Goal: Transaction & Acquisition: Purchase product/service

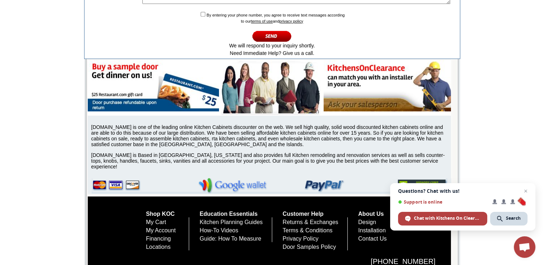
scroll to position [496, 0]
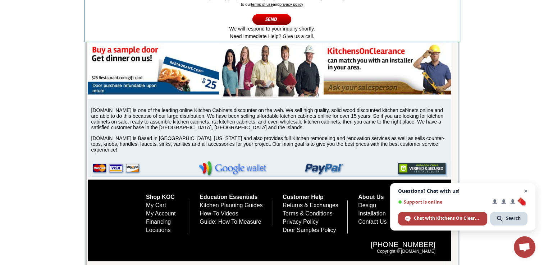
click at [525, 191] on span "Close chat" at bounding box center [526, 191] width 9 height 9
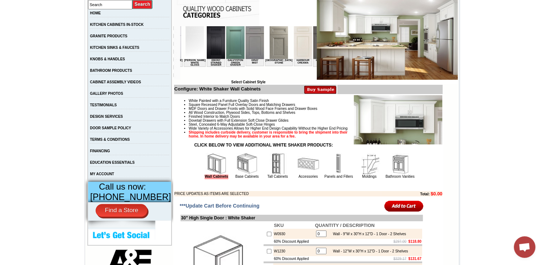
scroll to position [0, 465]
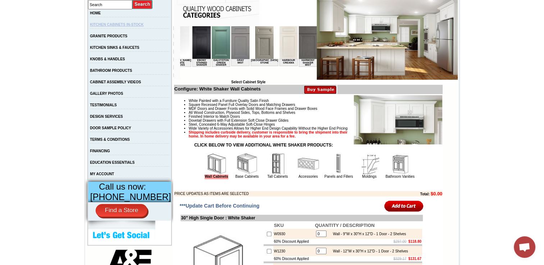
click at [108, 24] on link "KITCHEN CABINETS IN-STOCK" at bounding box center [117, 25] width 54 height 4
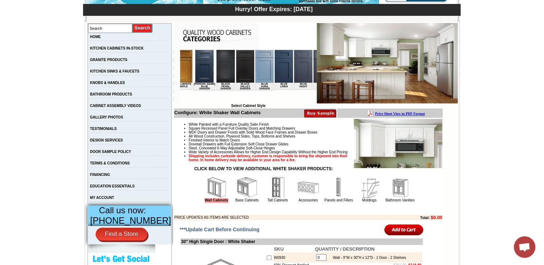
scroll to position [129, 0]
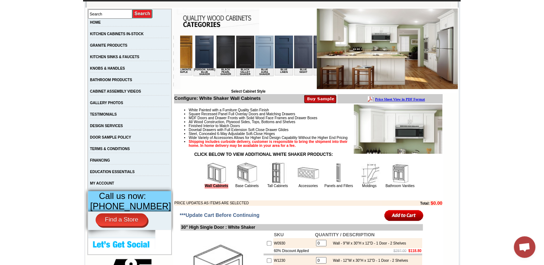
click at [294, 56] on img at bounding box center [303, 52] width 18 height 33
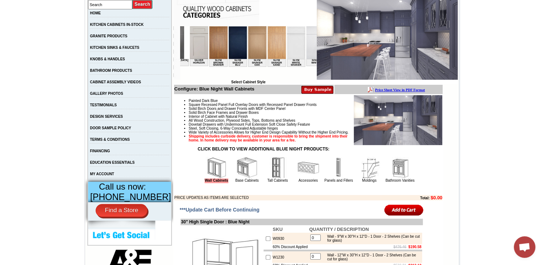
scroll to position [0, 1098]
click at [111, 5] on input "text" at bounding box center [110, 4] width 44 height 9
type input "grey"
click at [132, 0] on input "image" at bounding box center [142, 5] width 21 height 10
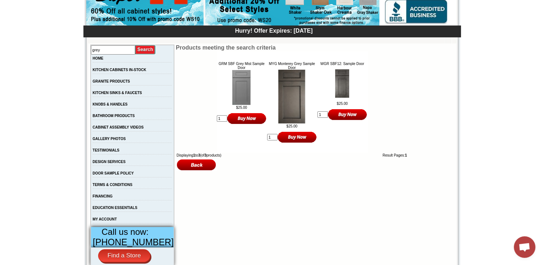
scroll to position [101, 0]
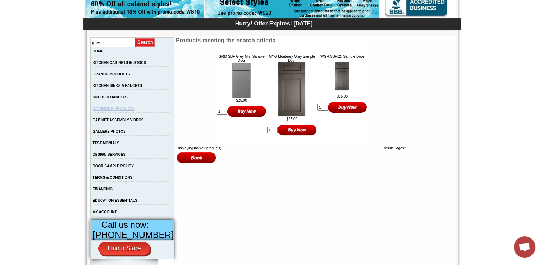
click at [122, 111] on link "BATHROOM PRODUCTS" at bounding box center [114, 109] width 42 height 4
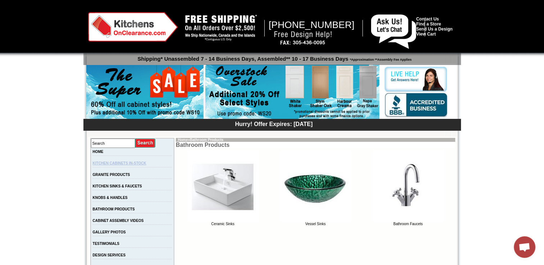
click at [120, 163] on link "KITCHEN CABINETS IN-STOCK" at bounding box center [120, 163] width 54 height 4
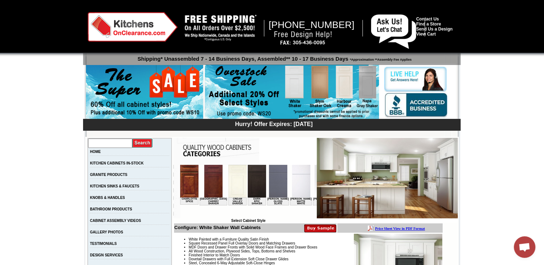
click at [123, 143] on input "text" at bounding box center [110, 143] width 44 height 9
type input "weathered grey"
click at [148, 141] on input "image" at bounding box center [142, 143] width 21 height 10
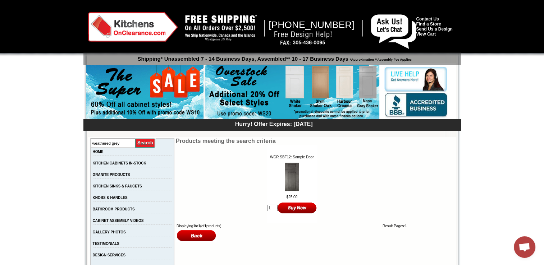
click at [288, 178] on img at bounding box center [292, 177] width 14 height 28
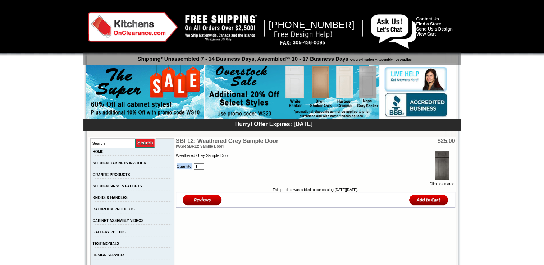
click at [288, 178] on td "Click to enlarge Weathered Grey Sample Door Quantity: 1" at bounding box center [315, 168] width 279 height 39
click at [431, 186] on link "Click to enlarge" at bounding box center [442, 182] width 25 height 8
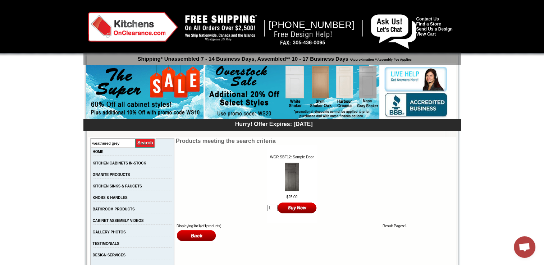
click at [304, 211] on input "image" at bounding box center [297, 208] width 39 height 12
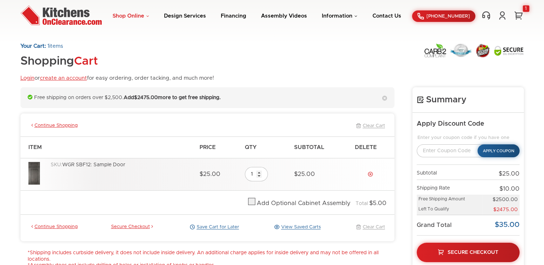
click at [144, 16] on link "Shop Online" at bounding box center [131, 15] width 37 height 5
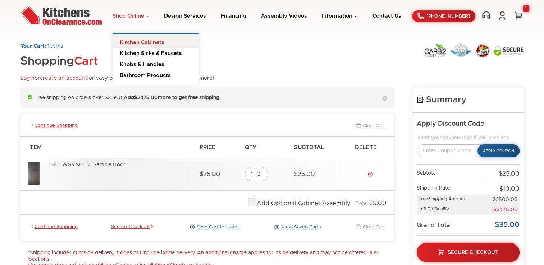
click at [149, 40] on link "Kitchen Cabinets" at bounding box center [156, 41] width 86 height 14
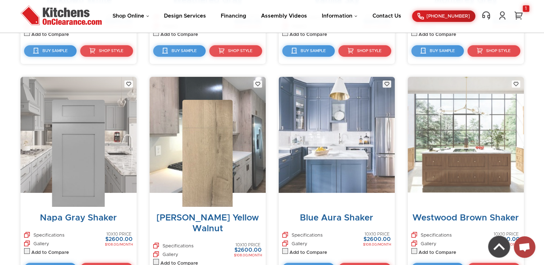
scroll to position [900, 0]
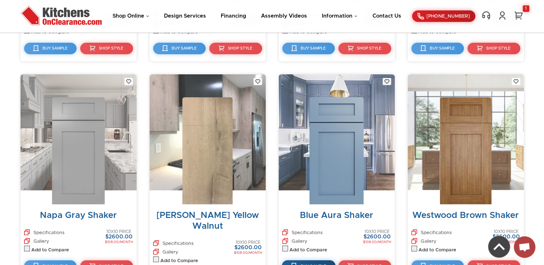
click at [313, 263] on link "Buy Sample" at bounding box center [309, 267] width 54 height 12
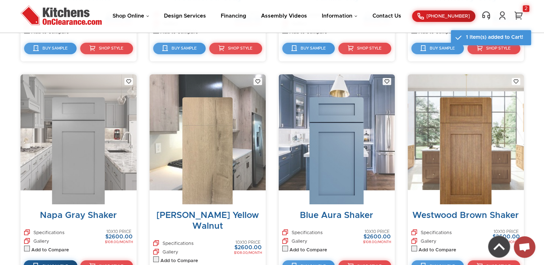
click at [44, 264] on span "Buy Sample" at bounding box center [55, 266] width 26 height 4
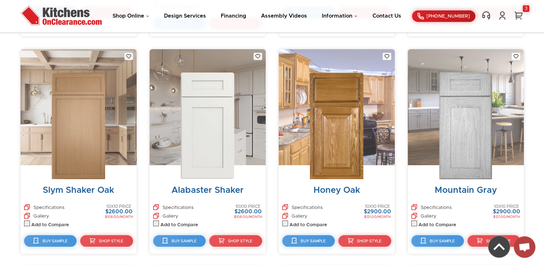
scroll to position [1169, 0]
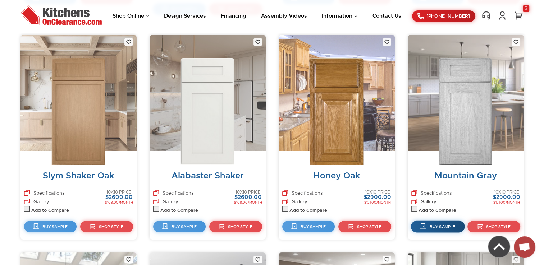
click at [446, 221] on link "Buy Sample" at bounding box center [438, 227] width 54 height 12
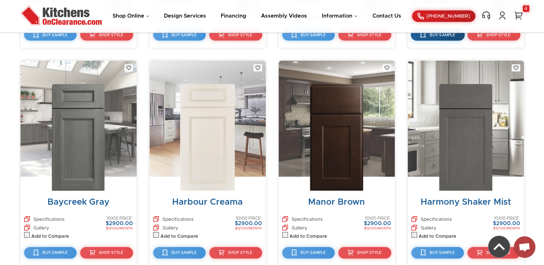
scroll to position [1375, 0]
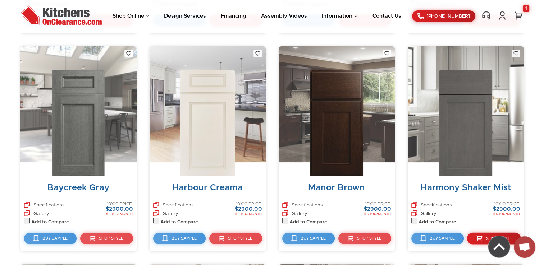
click at [487, 233] on link "Shop Style" at bounding box center [494, 239] width 54 height 12
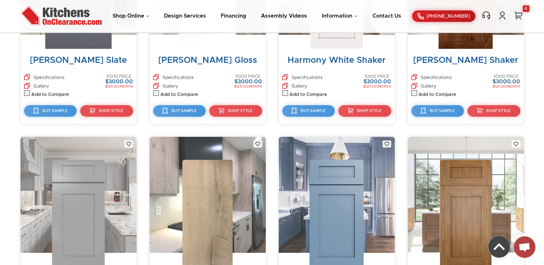
scroll to position [1511, 0]
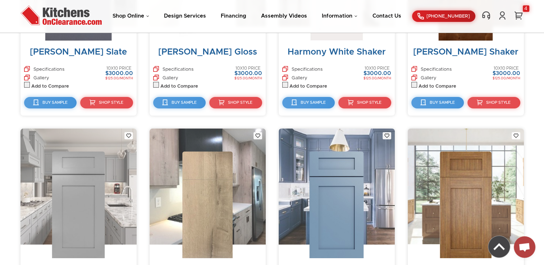
click at [353, 207] on img at bounding box center [336, 205] width 54 height 107
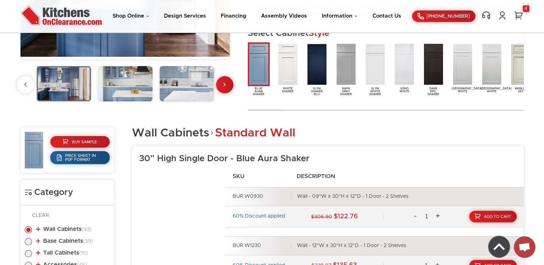
scroll to position [190, 0]
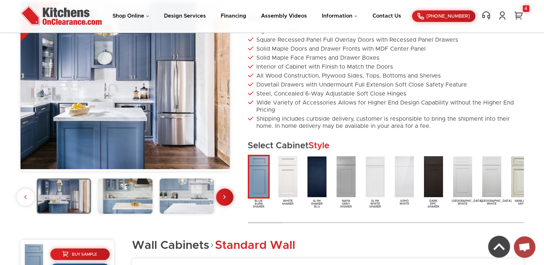
scroll to position [127, 0]
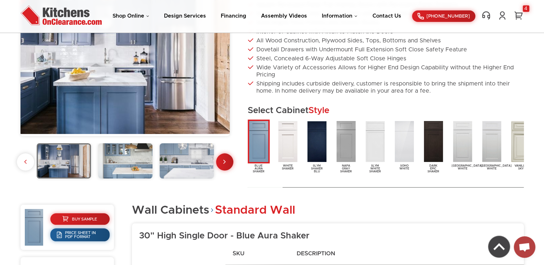
click at [268, 187] on div at bounding box center [265, 187] width 35 height 1
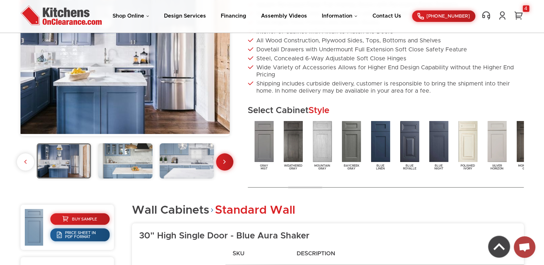
click at [350, 156] on img at bounding box center [352, 142] width 22 height 44
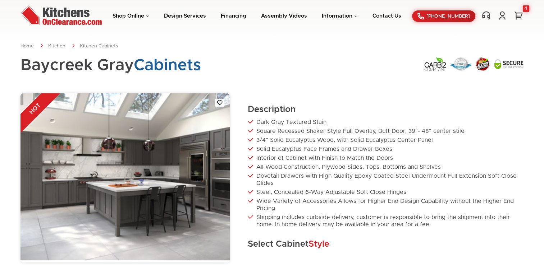
click at [350, 145] on ul "Dark Gray Textured Stain Square Recessed Shaker Style Full Overlay, Butt Door, …" at bounding box center [386, 174] width 276 height 110
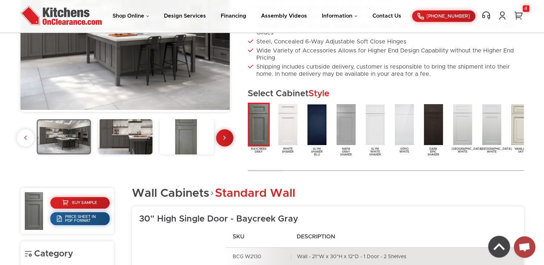
scroll to position [144, 0]
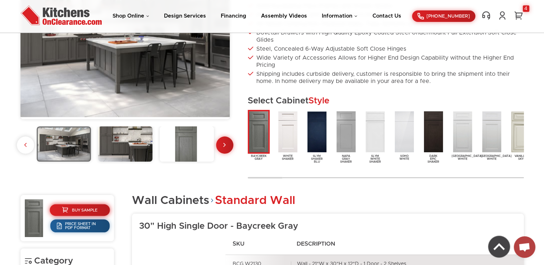
click at [95, 211] on span "Buy Sample" at bounding box center [85, 210] width 26 height 4
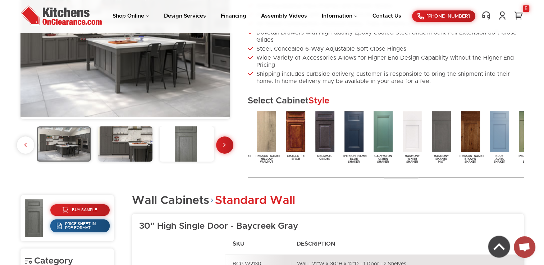
click at [442, 135] on img at bounding box center [442, 132] width 22 height 44
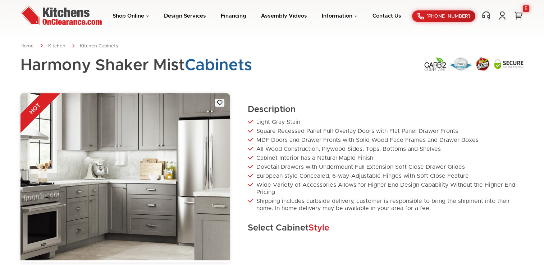
click at [442, 135] on ul "Light Gray Stain Square Recessed Panel Full Overlay Doors with Flat Panel Drawe…" at bounding box center [386, 166] width 276 height 94
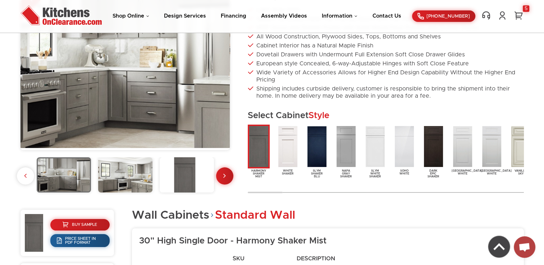
scroll to position [133, 0]
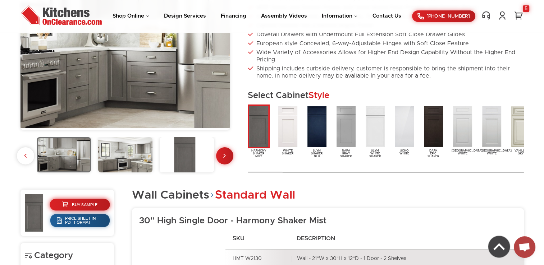
click at [82, 205] on span "Buy Sample" at bounding box center [85, 205] width 26 height 4
click at [519, 14] on link "6" at bounding box center [518, 15] width 11 height 9
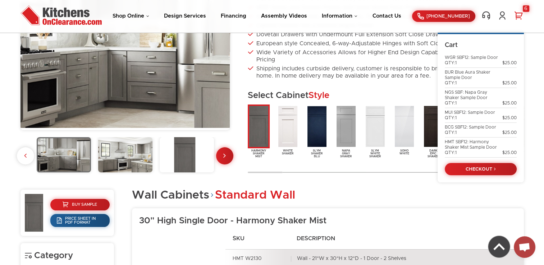
click at [518, 15] on link "6" at bounding box center [518, 15] width 11 height 9
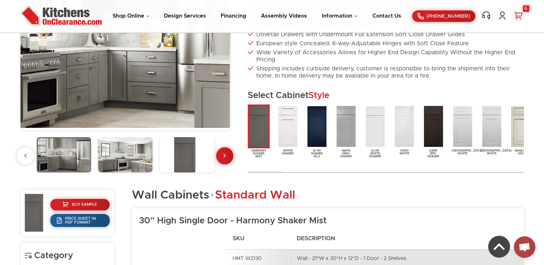
click at [518, 15] on link "6" at bounding box center [518, 15] width 11 height 9
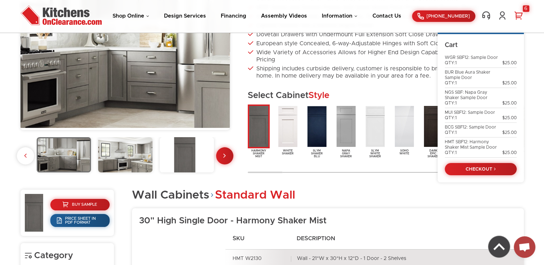
click at [518, 15] on link "6" at bounding box center [518, 15] width 11 height 9
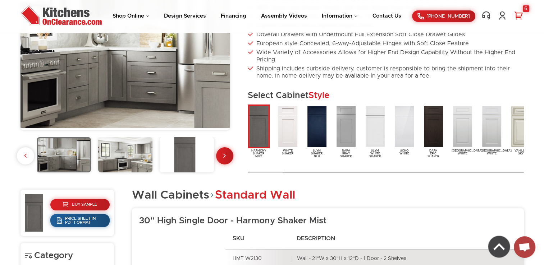
click at [527, 7] on div "6" at bounding box center [526, 8] width 6 height 6
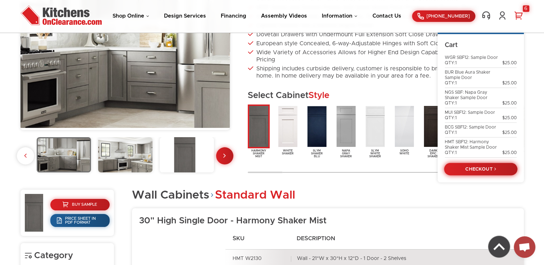
click at [483, 170] on link "CHECKOUT" at bounding box center [480, 169] width 73 height 13
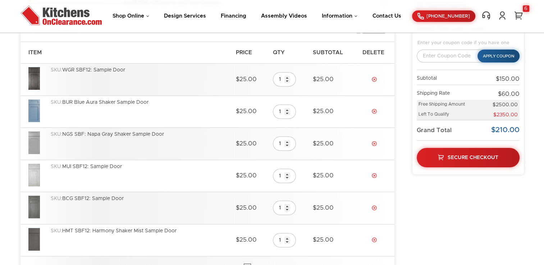
scroll to position [96, 0]
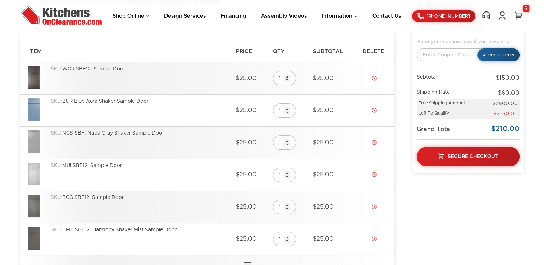
click at [38, 78] on img at bounding box center [34, 77] width 12 height 23
click at [32, 78] on img at bounding box center [34, 77] width 12 height 23
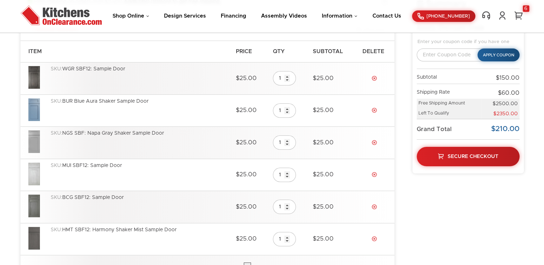
click at [32, 78] on img at bounding box center [34, 77] width 12 height 23
click at [95, 67] on div "SKU: WGR SBF12: Sample Door" at bounding box center [140, 78] width 178 height 25
click at [100, 72] on div "SKU: WGR SBF12: Sample Door" at bounding box center [140, 78] width 178 height 25
click at [103, 207] on div "SKU: BCG SBF12: Sample Door" at bounding box center [140, 207] width 178 height 25
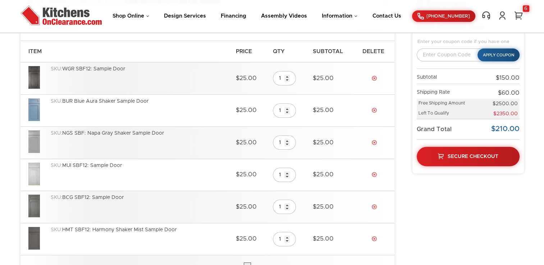
click at [36, 174] on img at bounding box center [34, 174] width 12 height 23
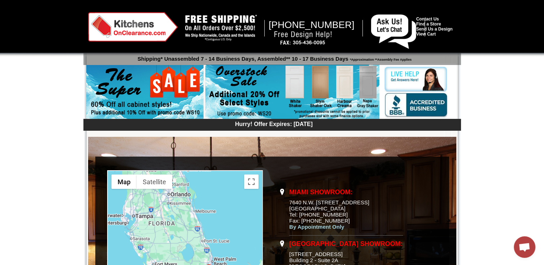
click at [325, 89] on img at bounding box center [292, 92] width 174 height 55
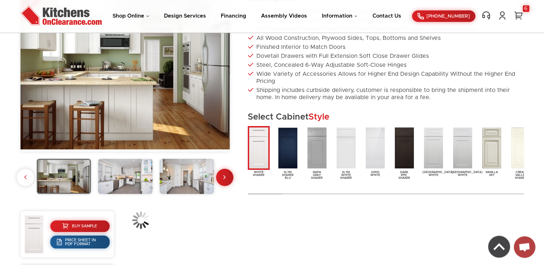
scroll to position [112, 0]
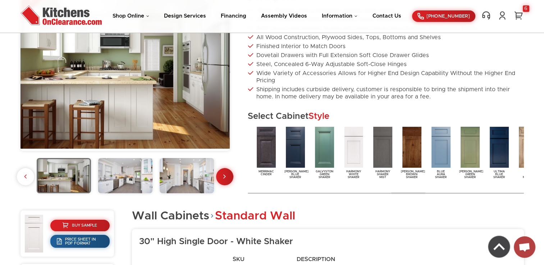
click at [383, 149] on img at bounding box center [383, 148] width 22 height 44
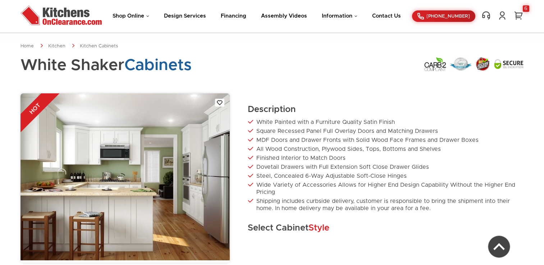
scroll to position [88, 0]
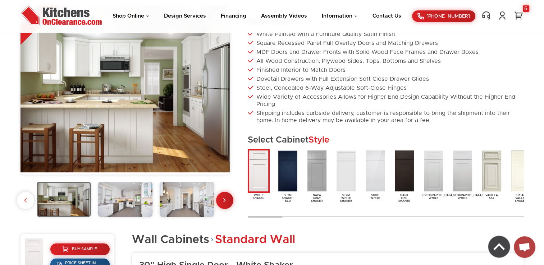
click at [319, 176] on img at bounding box center [317, 171] width 22 height 44
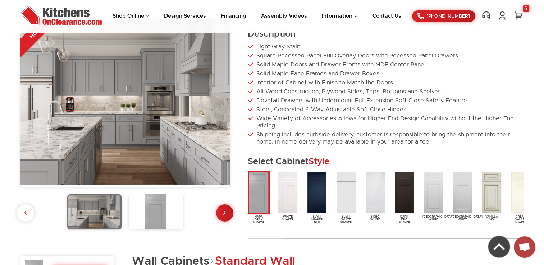
scroll to position [72, 0]
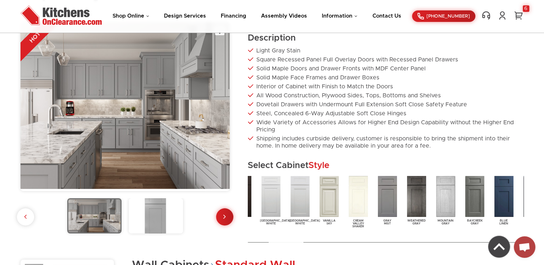
click at [295, 245] on div at bounding box center [286, 243] width 35 height 6
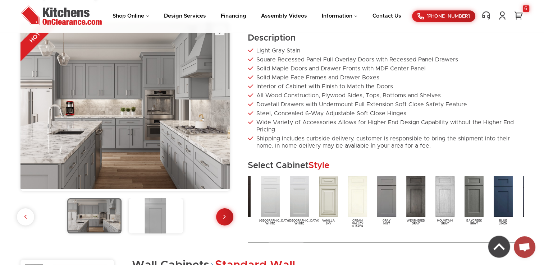
click at [476, 195] on img at bounding box center [474, 197] width 22 height 44
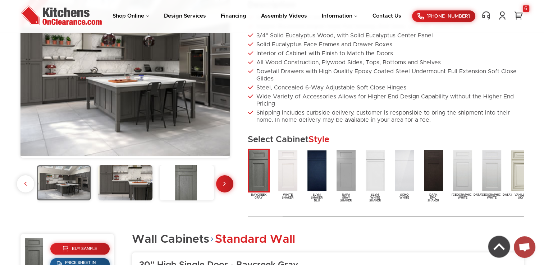
scroll to position [168, 0]
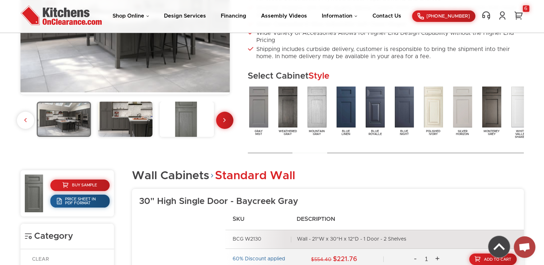
click at [306, 155] on div at bounding box center [309, 153] width 35 height 6
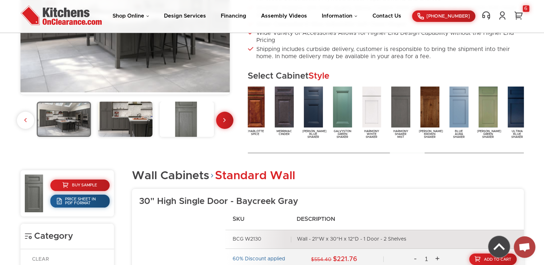
click at [406, 155] on div at bounding box center [407, 153] width 35 height 6
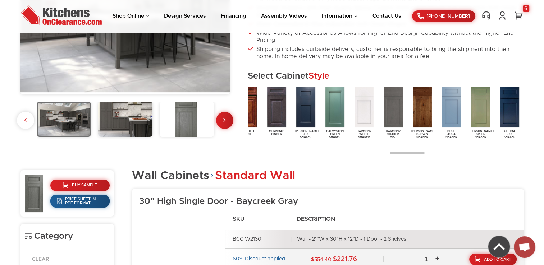
click at [396, 113] on img at bounding box center [393, 107] width 22 height 44
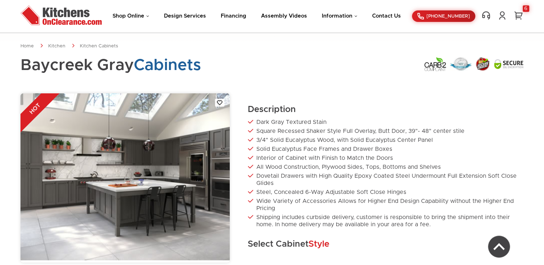
scroll to position [168, 0]
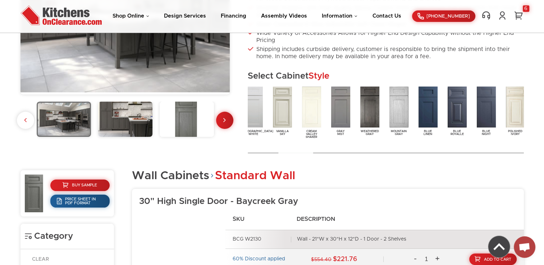
click at [303, 156] on div at bounding box center [295, 153] width 35 height 6
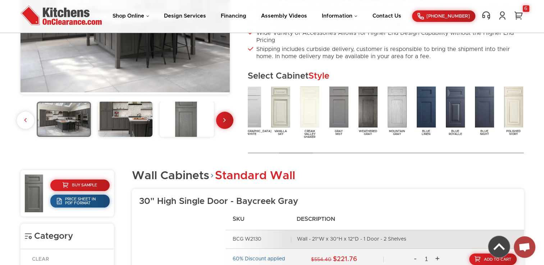
click at [402, 111] on img at bounding box center [397, 107] width 22 height 44
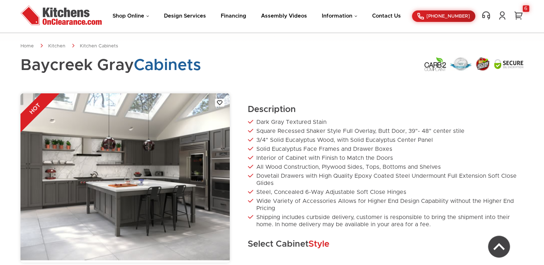
scroll to position [168, 0]
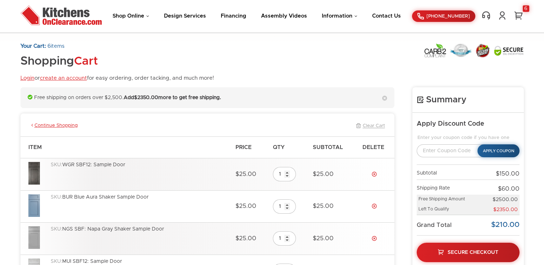
scroll to position [96, 0]
